Goal: Task Accomplishment & Management: Manage account settings

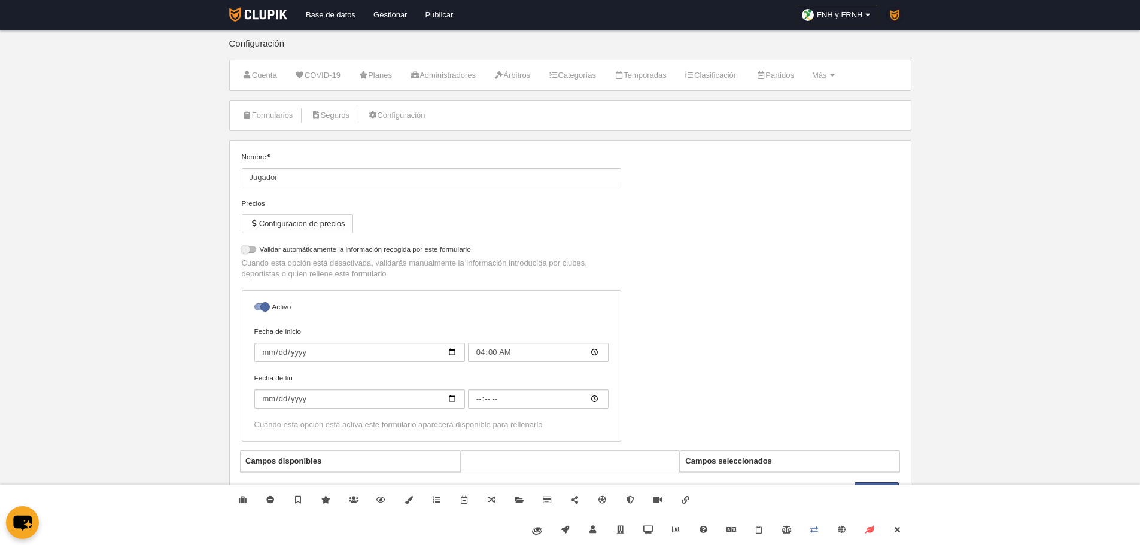
select select "selected"
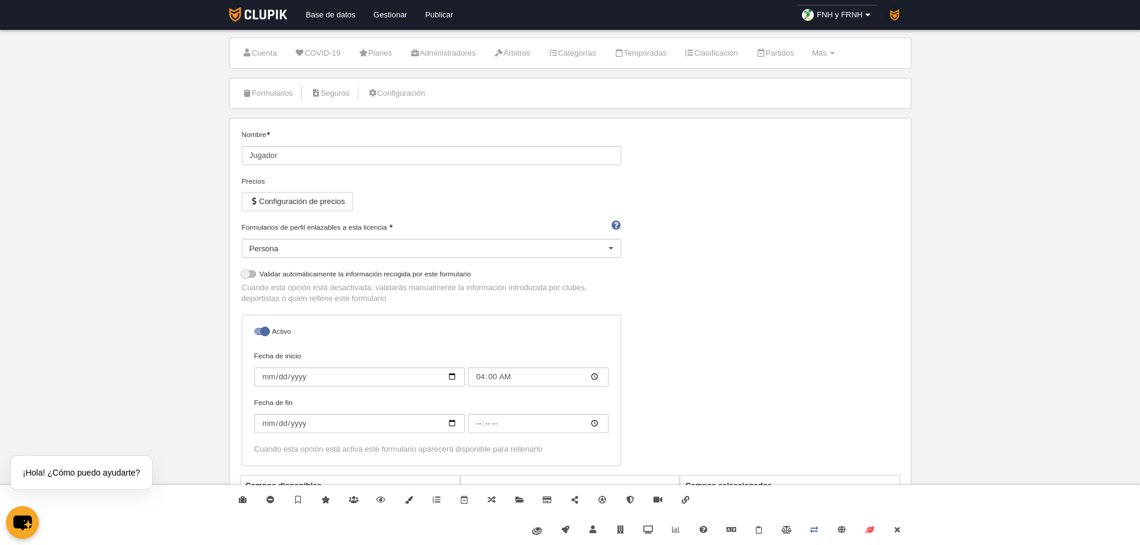
scroll to position [60, 0]
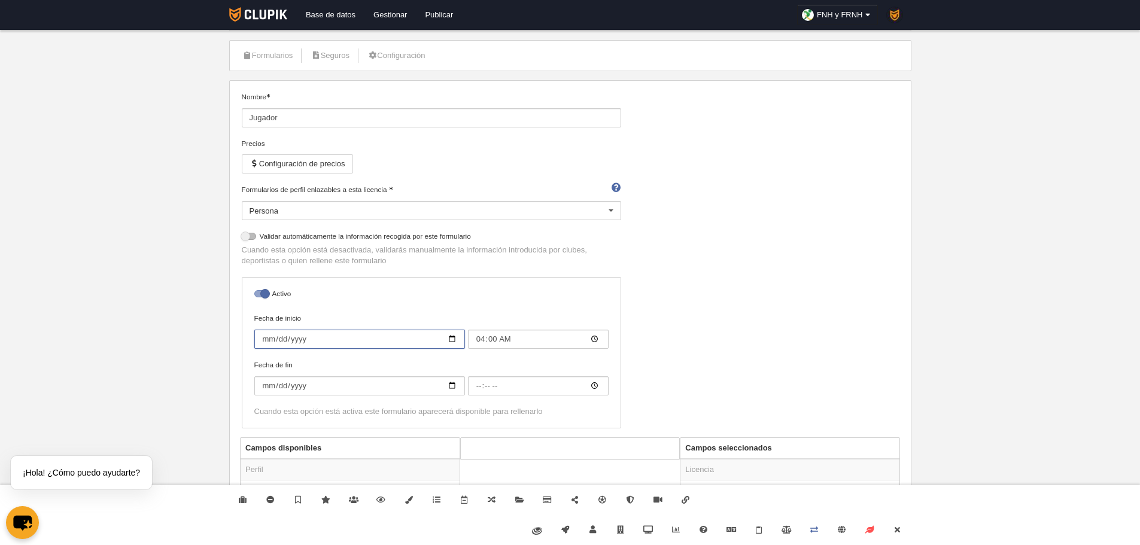
click at [301, 338] on input "2024-03-07" at bounding box center [359, 339] width 211 height 19
click at [274, 340] on input "Fecha de inicio" at bounding box center [359, 339] width 211 height 19
click at [255, 339] on input "Fecha de inicio" at bounding box center [359, 339] width 211 height 19
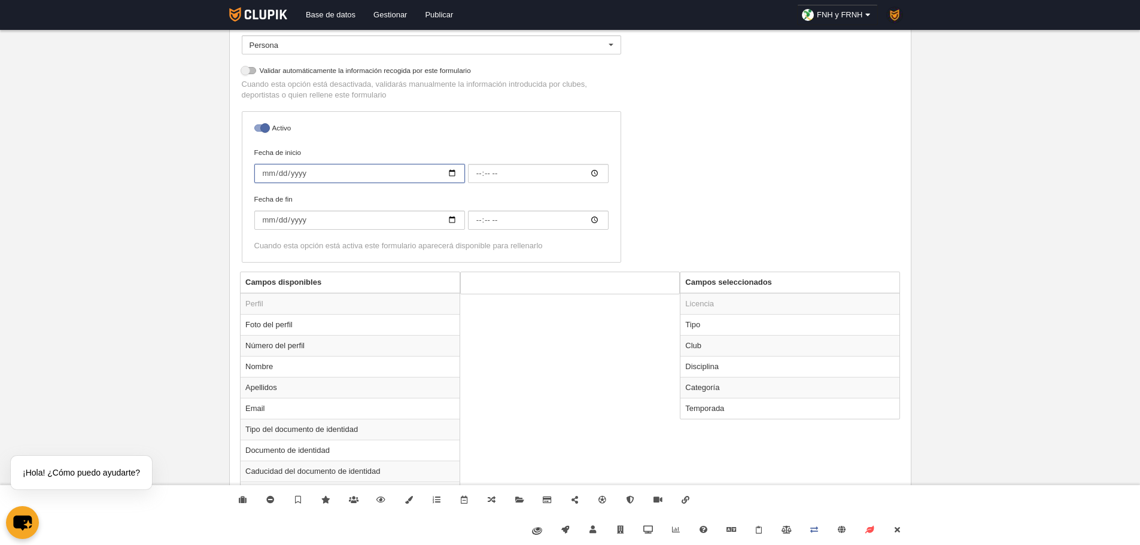
scroll to position [239, 0]
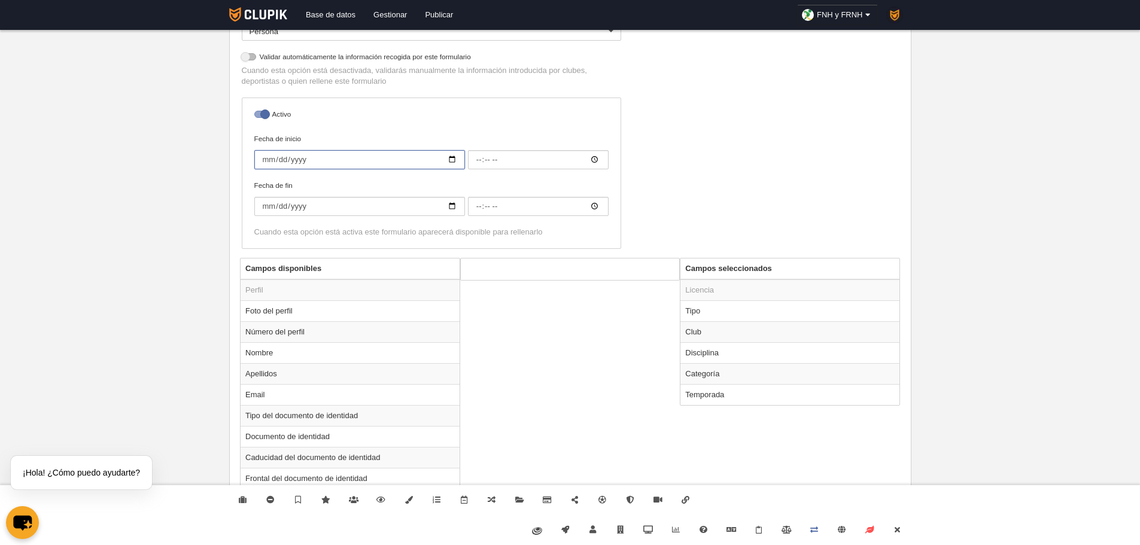
click at [266, 155] on input "Fecha de inicio" at bounding box center [359, 159] width 211 height 19
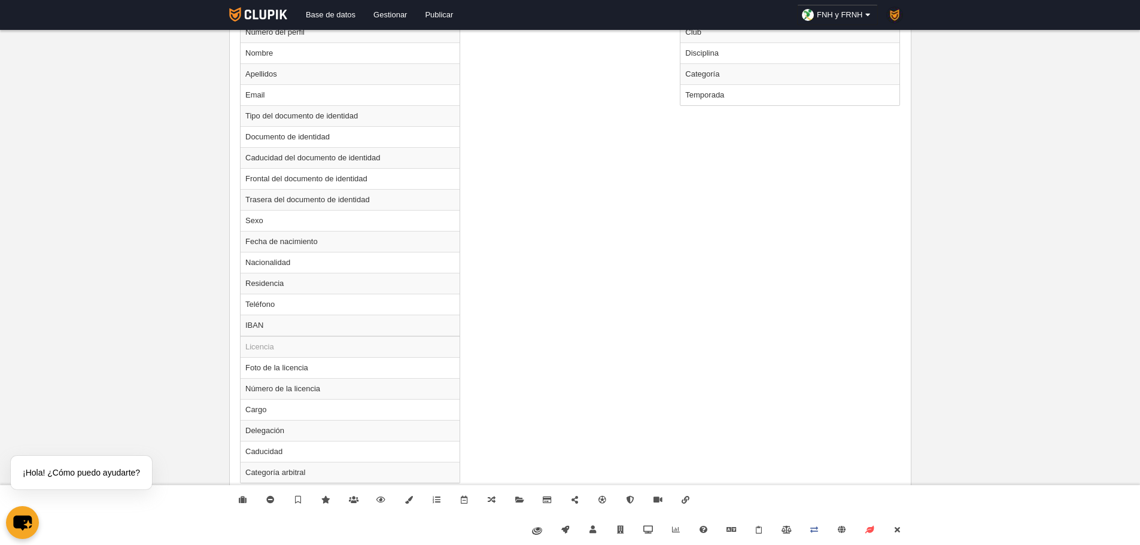
scroll to position [548, 0]
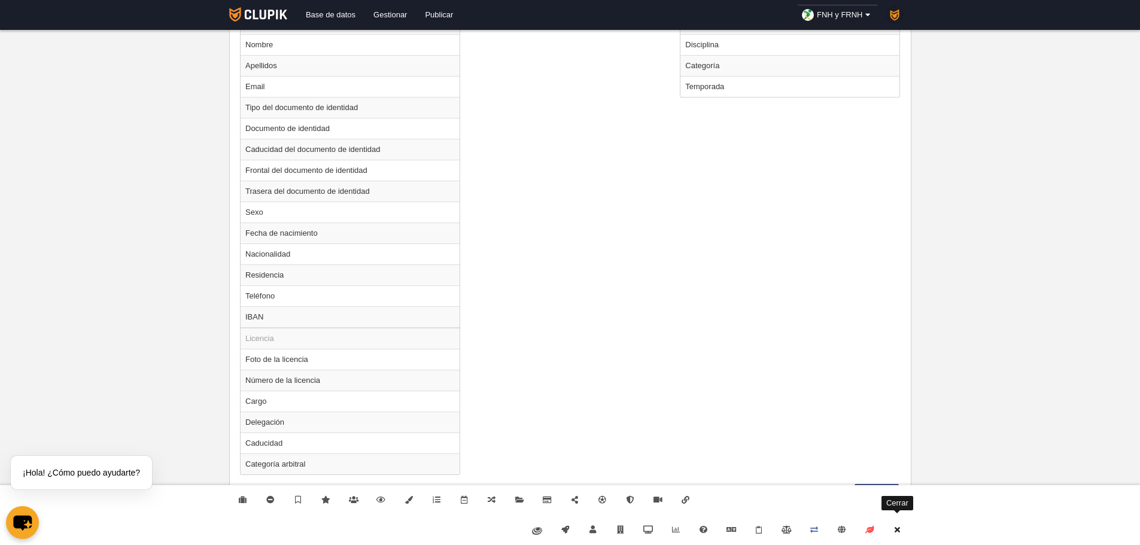
click at [904, 530] on link "Cerrar" at bounding box center [898, 530] width 28 height 30
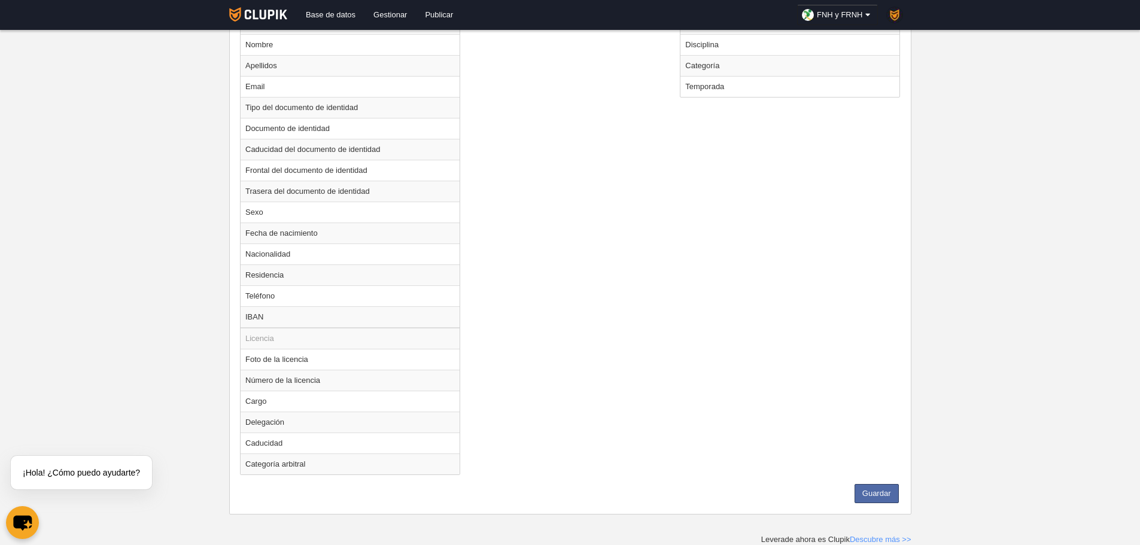
click at [863, 476] on div "Campos disponibles Perfil Foto del perfil Número del perfil Nombre Apellidos Em…" at bounding box center [570, 217] width 666 height 535
click at [869, 498] on button "Guardar" at bounding box center [877, 493] width 44 height 19
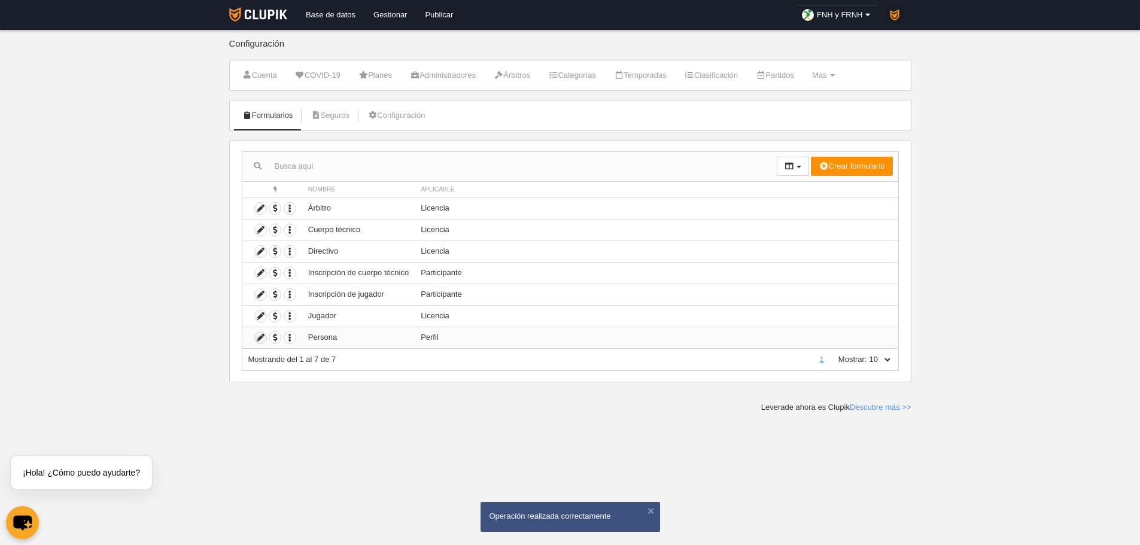
click at [256, 336] on icon at bounding box center [260, 337] width 11 height 11
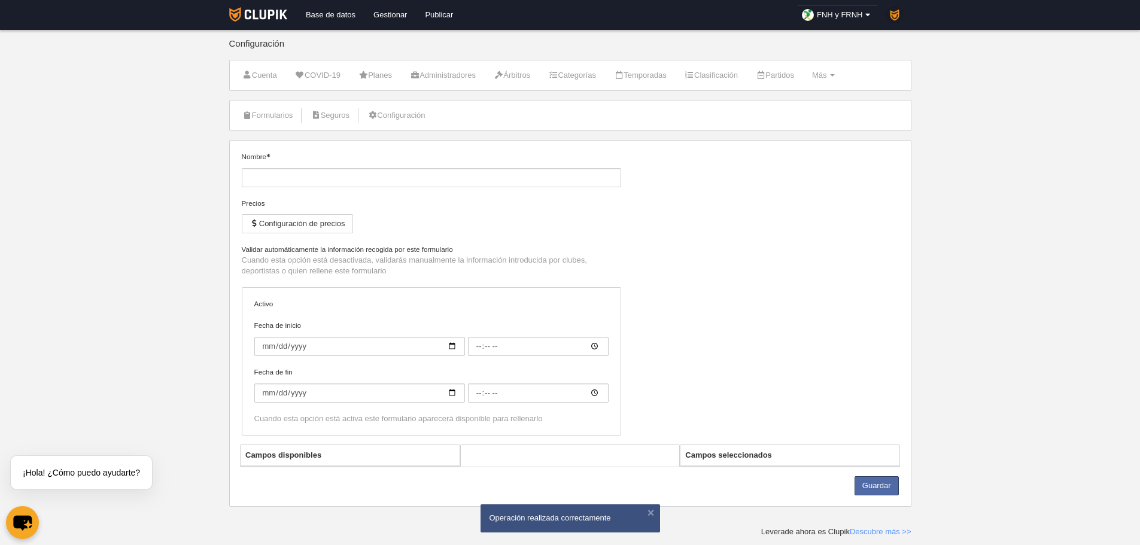
type input "Persona"
checkbox input "true"
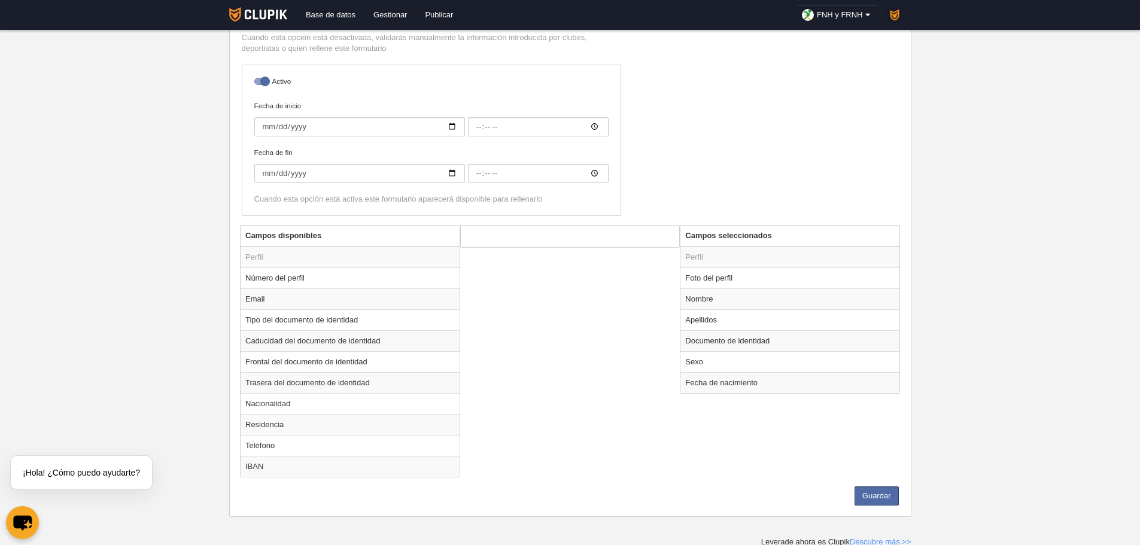
scroll to position [228, 0]
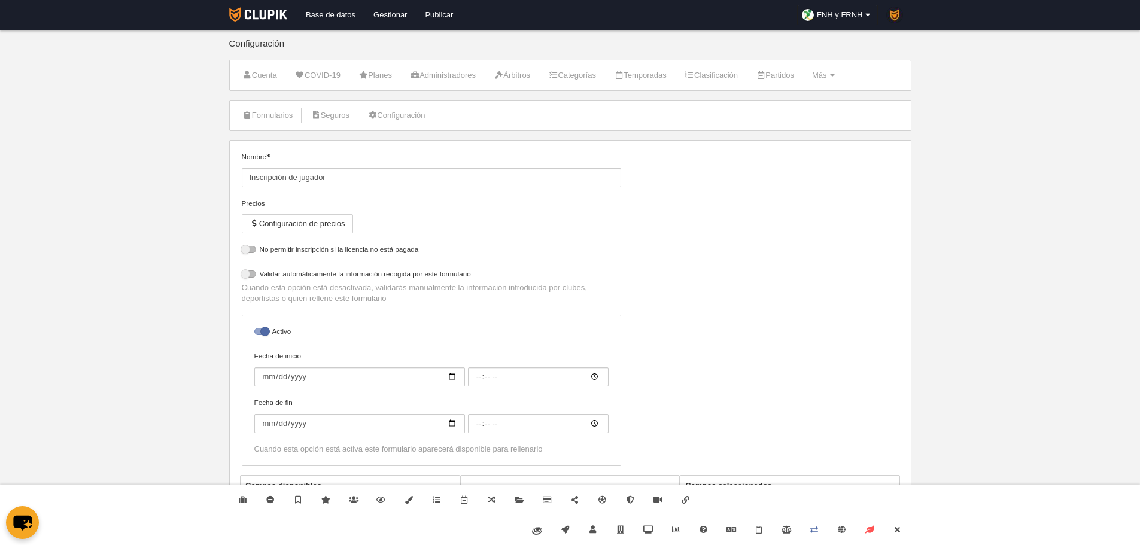
select select "selected"
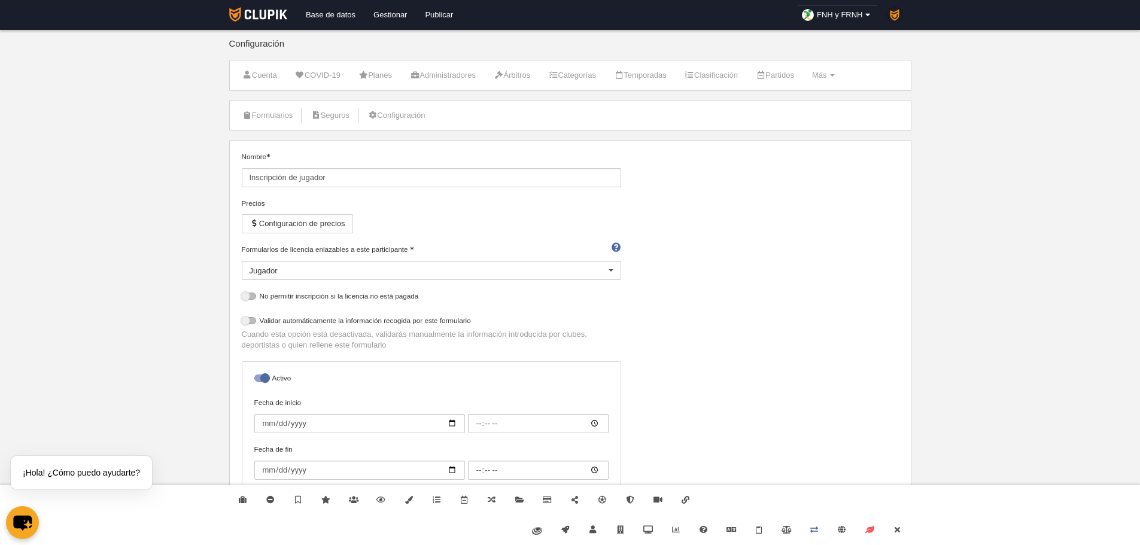
click at [520, 270] on div "Jugador" at bounding box center [432, 270] width 380 height 19
click at [769, 259] on div "Nombre Inscripción de jugador Precios Configuración de precios Formularios de l…" at bounding box center [570, 336] width 666 height 371
click at [288, 297] on label "No permitir inscripción si la licencia no está pagada" at bounding box center [432, 298] width 380 height 14
click at [250, 297] on input "checkbox" at bounding box center [246, 300] width 8 height 8
click at [378, 289] on div "Formularios de licencia enlazables a este participante Jugador Directivo Árbitr…" at bounding box center [431, 267] width 388 height 47
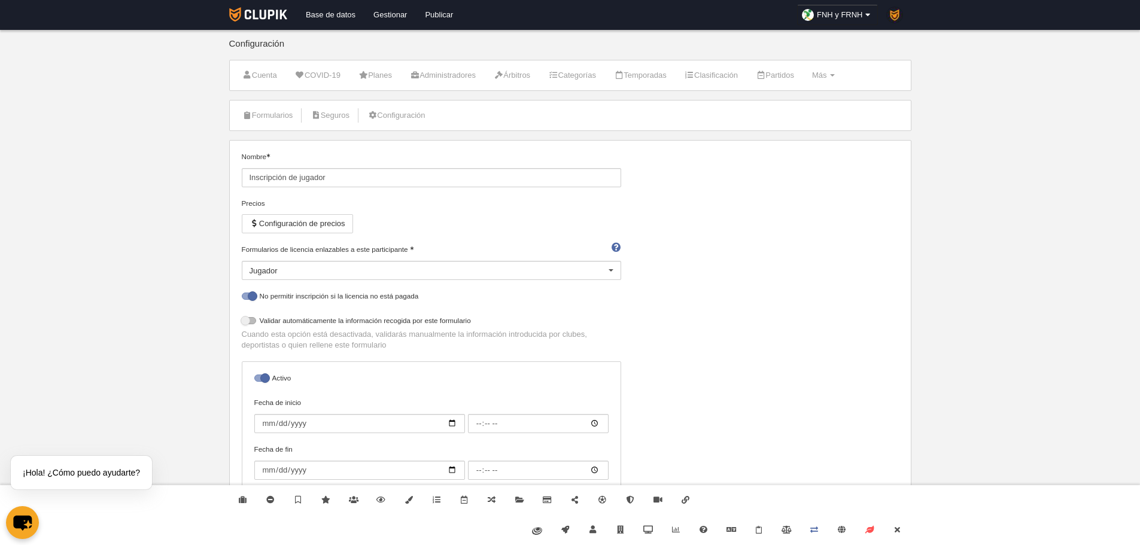
click at [394, 291] on label "No permitir inscripción si la licencia no está pagada" at bounding box center [432, 298] width 380 height 14
click at [250, 296] on input "checkbox" at bounding box center [246, 300] width 8 height 8
checkbox input "false"
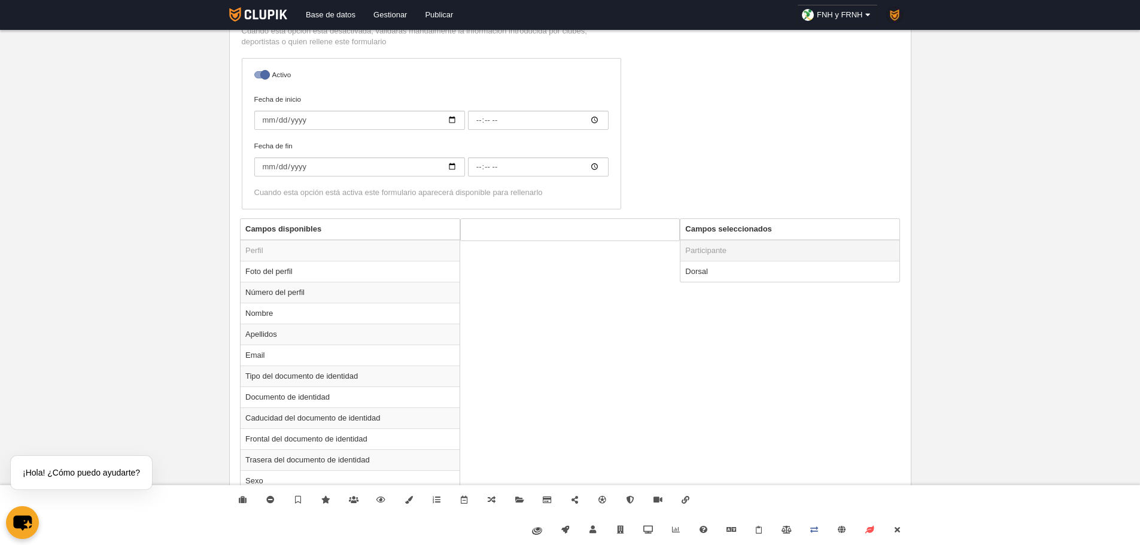
scroll to position [299, 0]
click at [755, 266] on td "Dorsal" at bounding box center [790, 275] width 219 height 21
radio input "true"
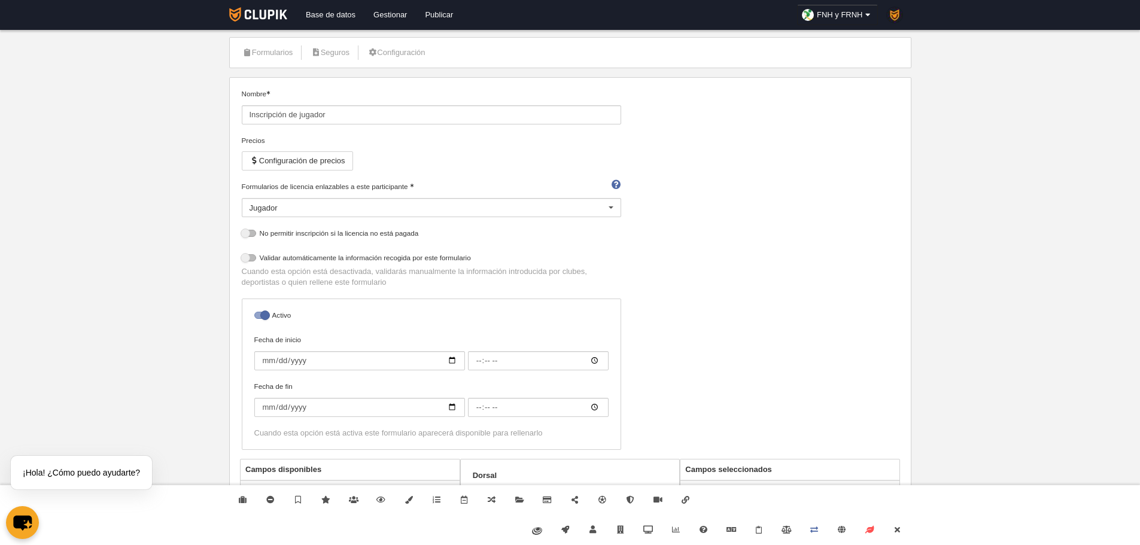
scroll to position [60, 0]
click at [772, 299] on div "Nombre Inscripción de jugador Precios Configuración de precios Formularios de l…" at bounding box center [570, 277] width 666 height 371
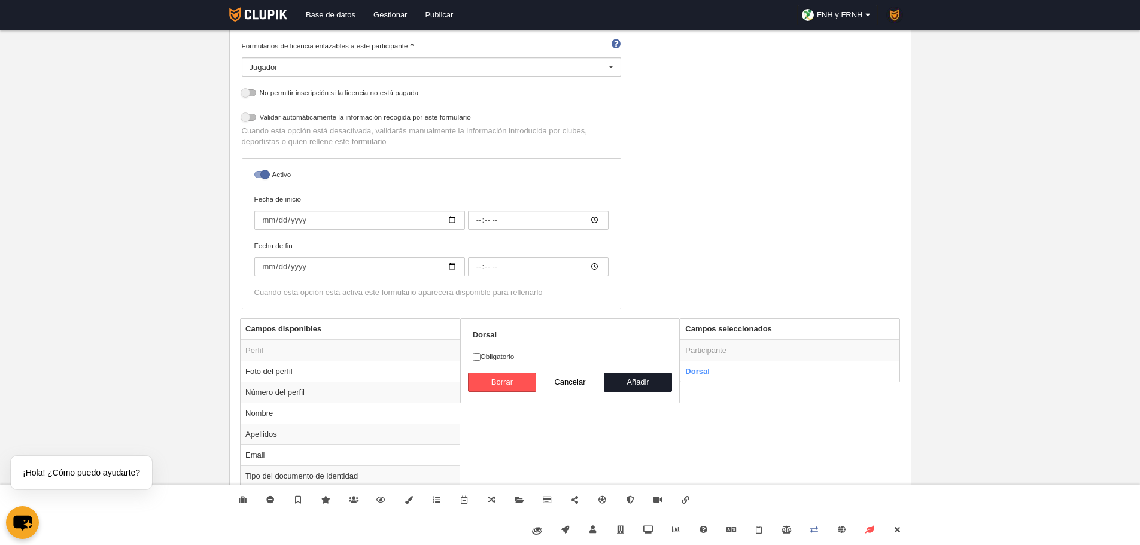
scroll to position [120, 0]
